Goal: Task Accomplishment & Management: Manage account settings

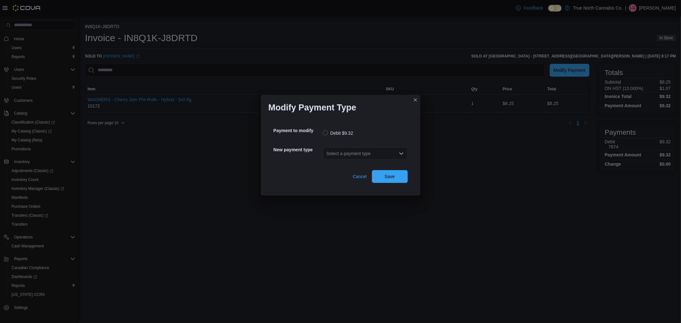
click at [380, 156] on div "Select a payment type" at bounding box center [365, 153] width 85 height 13
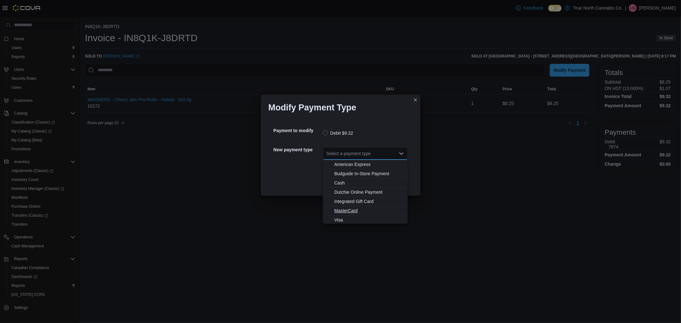
click at [372, 207] on button "MasterCard" at bounding box center [365, 210] width 85 height 9
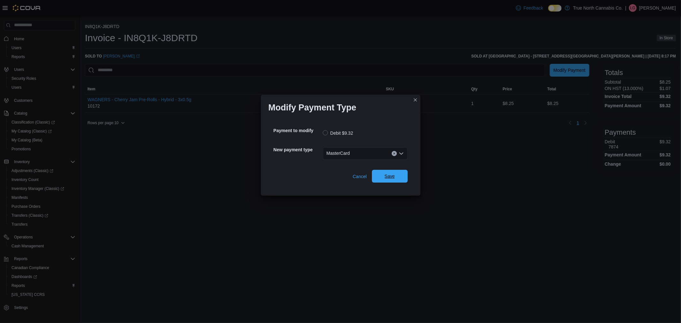
click at [396, 174] on span "Save" at bounding box center [390, 176] width 28 height 13
click at [365, 152] on div "Select a payment type" at bounding box center [365, 153] width 85 height 13
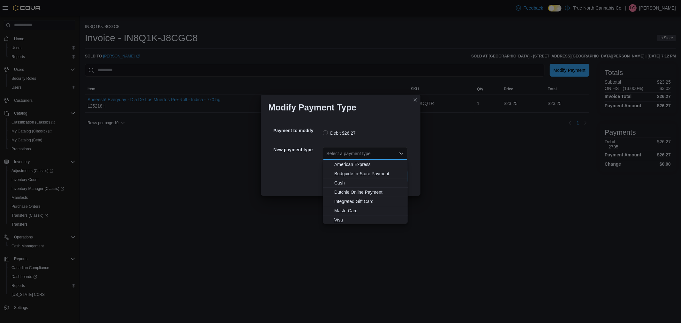
click at [367, 218] on span "Visa" at bounding box center [370, 220] width 70 height 6
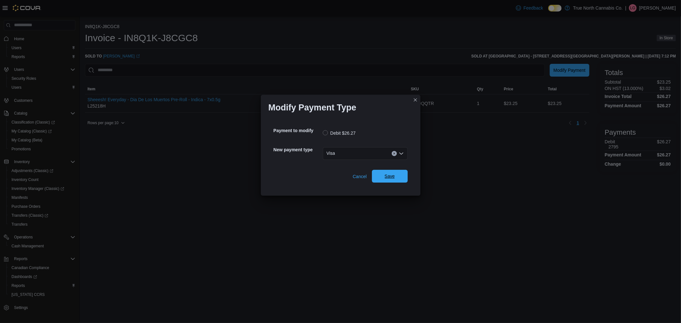
click at [385, 180] on span "Save" at bounding box center [390, 176] width 28 height 13
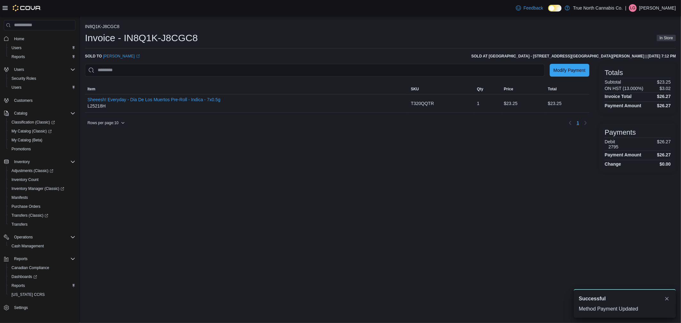
click at [304, 180] on div "IN8Q1K-J8CGC8 Invoice - IN8Q1K-J8CGC8 In Store Sold to Dylan Morin (opens in a …" at bounding box center [381, 169] width 602 height 307
